Goal: Task Accomplishment & Management: Use online tool/utility

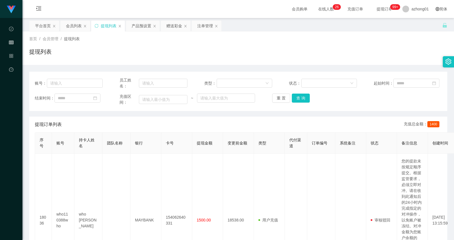
click at [77, 33] on div "首页 / 会员管理 / 提现列表 / 提现列表" at bounding box center [238, 47] width 432 height 33
click at [77, 29] on div "会员列表" at bounding box center [74, 26] width 16 height 11
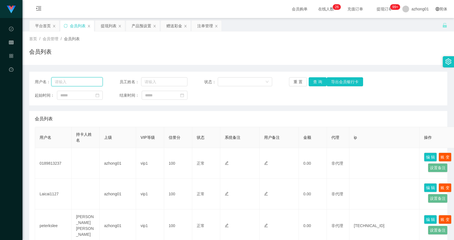
click at [88, 81] on input "text" at bounding box center [76, 81] width 51 height 9
paste input "christywong5140"
type input "christywong5140"
click at [318, 83] on button "查 询" at bounding box center [318, 81] width 18 height 9
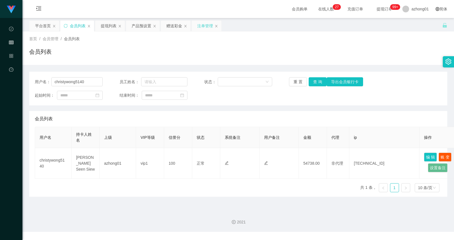
click at [201, 22] on div "注单管理" at bounding box center [205, 26] width 16 height 11
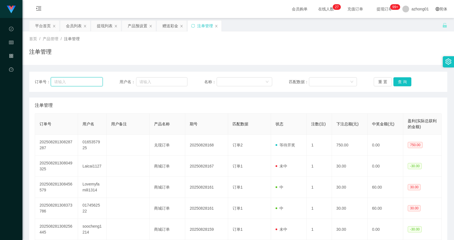
click at [70, 86] on input "text" at bounding box center [77, 81] width 52 height 9
click at [168, 86] on div "订单号： 用户名： 名称： 匹配数据： 重 置 查 询" at bounding box center [238, 82] width 419 height 20
click at [180, 78] on input "text" at bounding box center [161, 81] width 51 height 9
paste input "0165357925"
type input "0165357925"
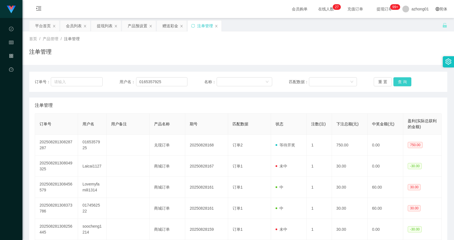
click at [408, 83] on button "查 询" at bounding box center [403, 81] width 18 height 9
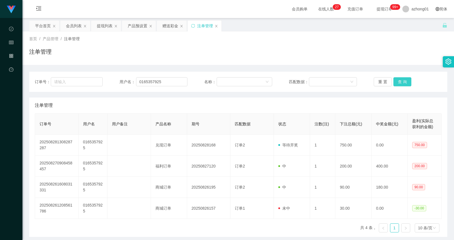
click at [398, 85] on button "查 询" at bounding box center [403, 81] width 18 height 9
click at [398, 85] on div "重 置 查 询" at bounding box center [408, 81] width 68 height 9
click at [398, 85] on button "查 询" at bounding box center [406, 81] width 24 height 9
